Goal: Book appointment/travel/reservation

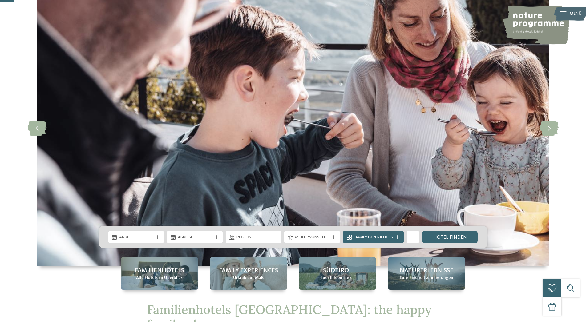
scroll to position [63, 0]
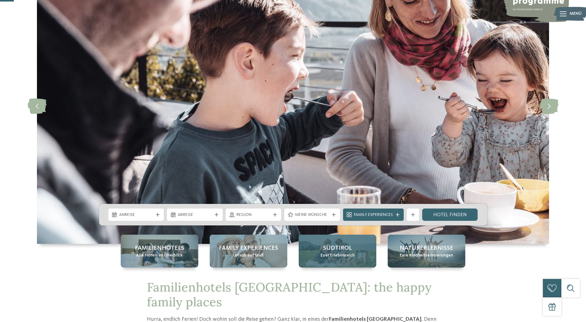
drag, startPoint x: 367, startPoint y: 255, endPoint x: 354, endPoint y: 256, distance: 12.6
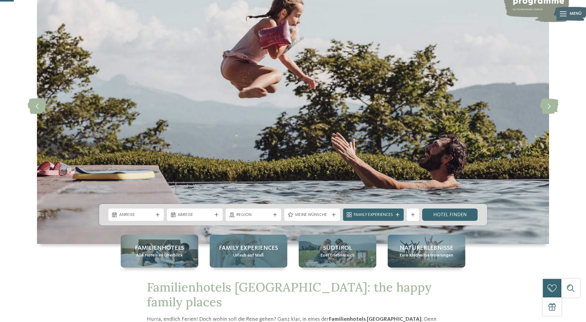
click at [264, 263] on div "Family Experiences Urlaub auf Maß" at bounding box center [249, 251] width 78 height 33
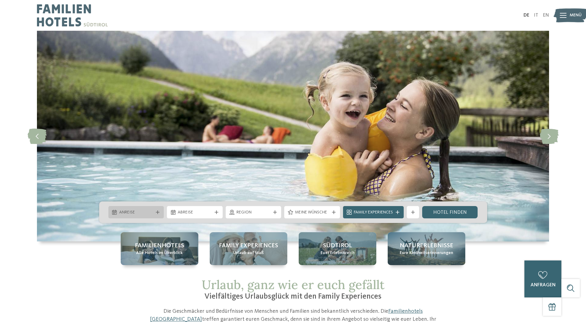
click at [155, 215] on div "Anreise" at bounding box center [136, 212] width 56 height 12
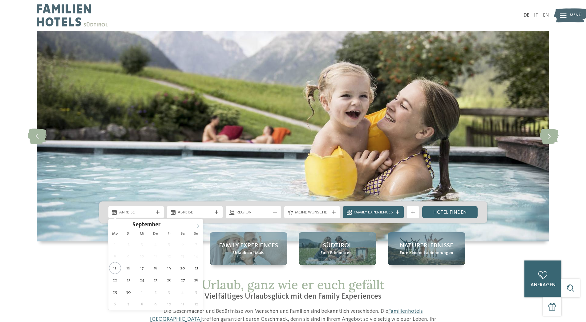
click at [195, 226] on span at bounding box center [197, 224] width 10 height 10
type input "****"
click at [195, 226] on span at bounding box center [197, 224] width 10 height 10
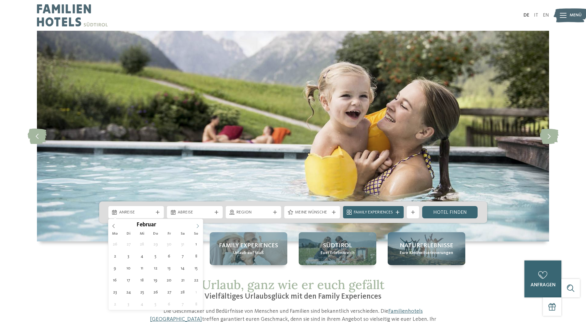
click at [195, 226] on span at bounding box center [197, 224] width 10 height 10
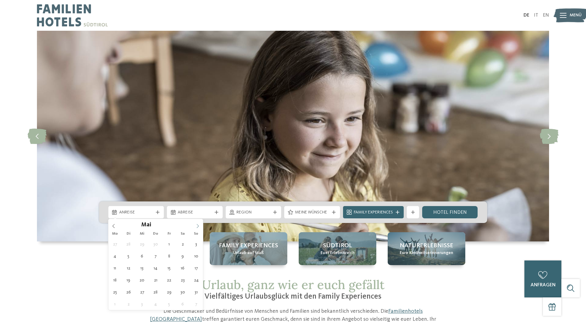
click at [195, 226] on span at bounding box center [197, 224] width 10 height 10
type div "25.07.2026"
type input "****"
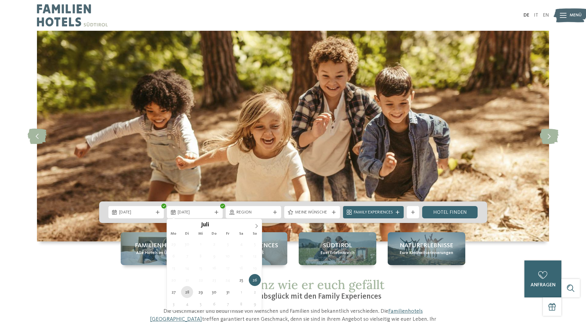
type div "28.07.2026"
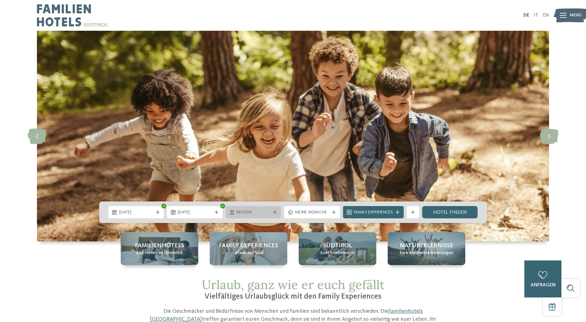
click at [249, 215] on span "Region" at bounding box center [254, 213] width 34 height 6
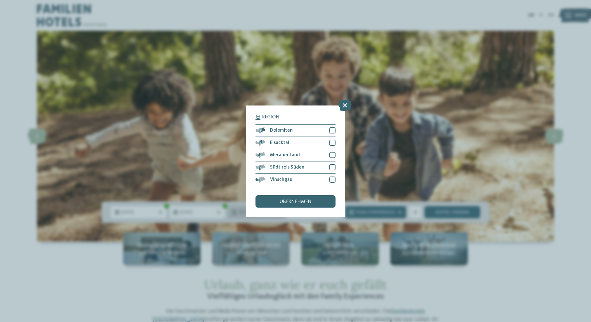
click at [249, 215] on div "Region Dolomiten Eisacktal" at bounding box center [295, 161] width 99 height 111
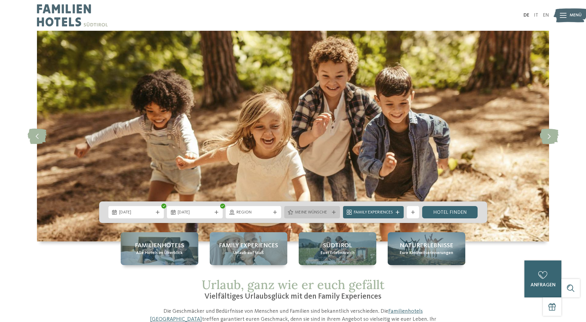
click at [305, 213] on span "Meine Wünsche" at bounding box center [312, 213] width 34 height 6
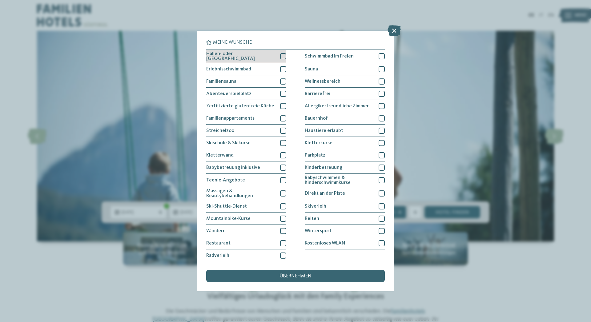
click at [282, 57] on div at bounding box center [283, 56] width 6 height 6
click at [282, 55] on icon at bounding box center [284, 57] width 4 height 4
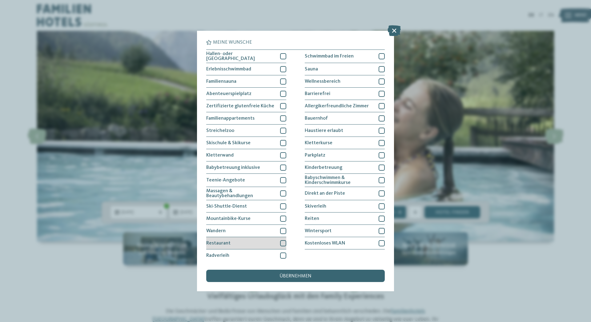
click at [282, 243] on div at bounding box center [283, 244] width 6 height 6
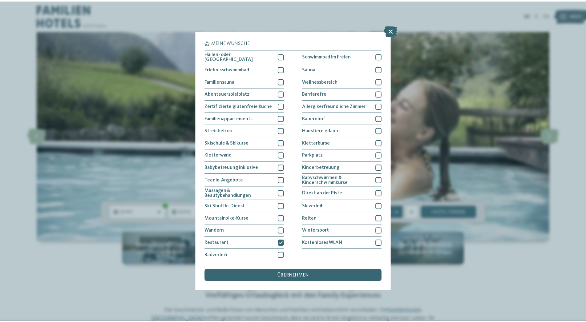
scroll to position [0, 0]
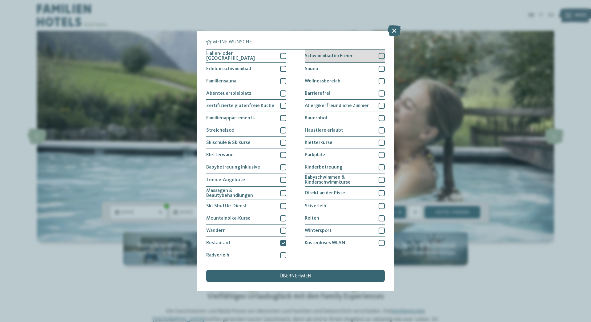
click at [379, 55] on div at bounding box center [382, 56] width 6 height 6
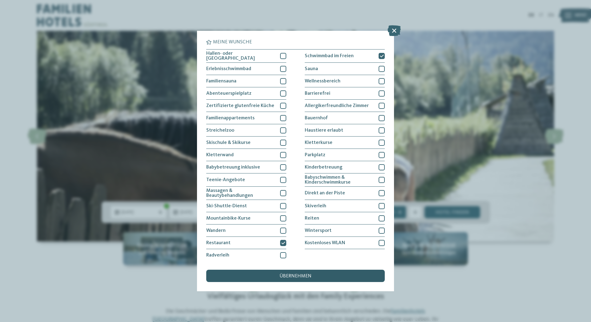
click at [341, 276] on div "übernehmen" at bounding box center [295, 276] width 179 height 12
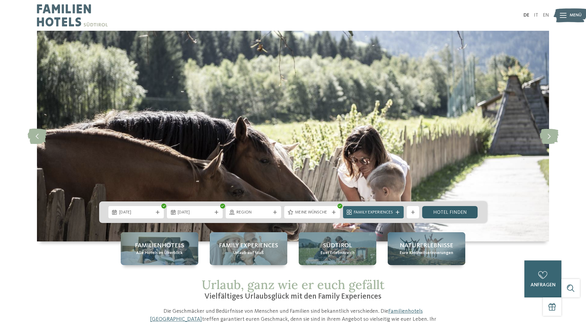
click at [448, 213] on link "Hotel finden" at bounding box center [450, 212] width 56 height 12
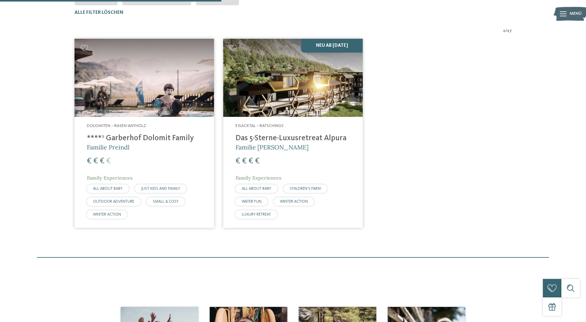
scroll to position [202, 0]
click at [168, 108] on img at bounding box center [145, 78] width 140 height 79
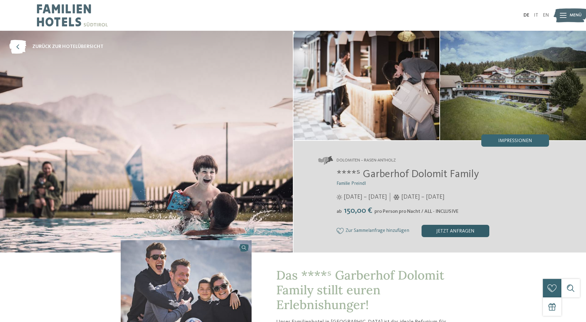
click at [450, 234] on div "jetzt anfragen" at bounding box center [456, 231] width 68 height 12
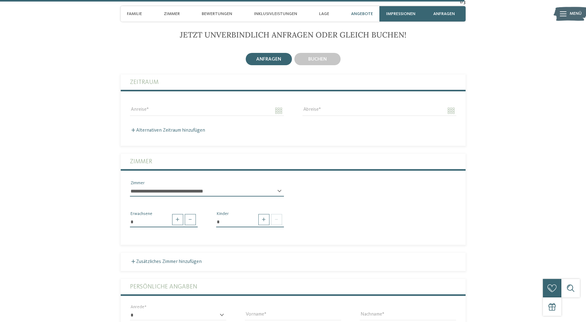
scroll to position [1982, 0]
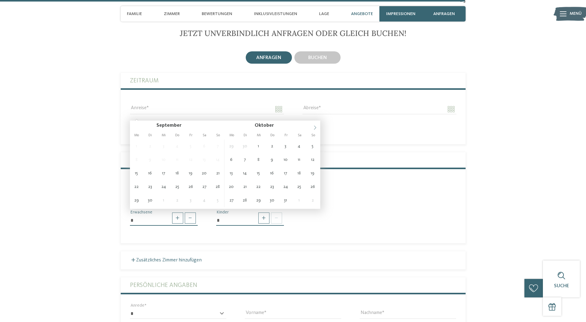
click at [313, 127] on icon at bounding box center [315, 128] width 4 height 4
type input "****"
click at [313, 127] on icon at bounding box center [315, 128] width 4 height 4
